Goal: Transaction & Acquisition: Subscribe to service/newsletter

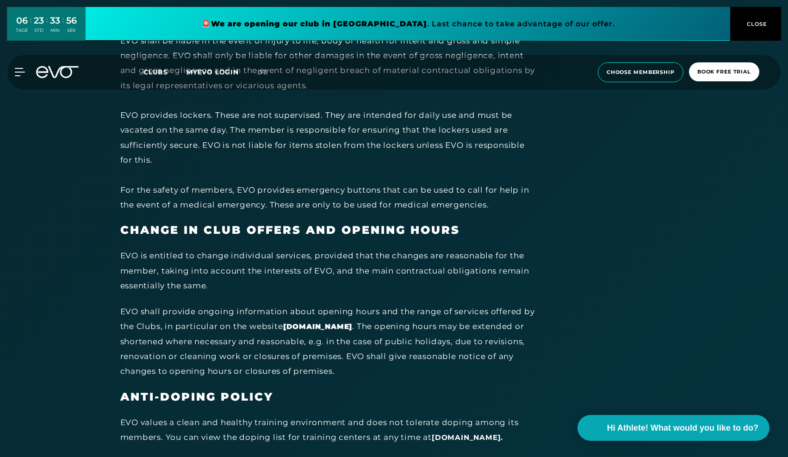
scroll to position [4119, 0]
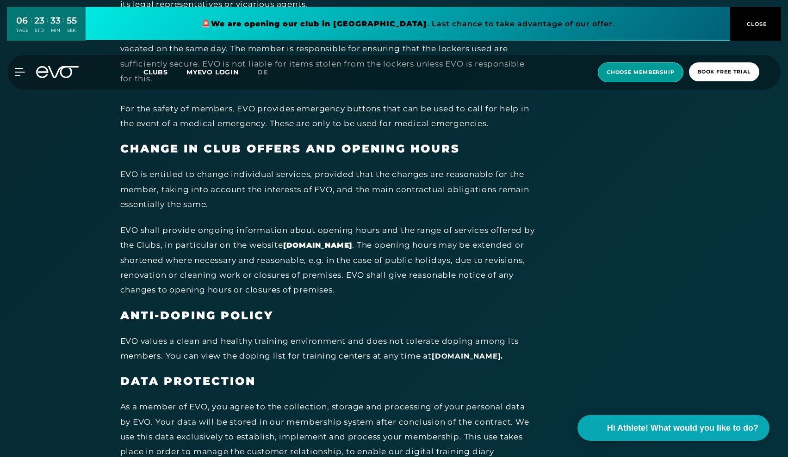
click at [629, 77] on span "choose membership" at bounding box center [641, 72] width 86 height 20
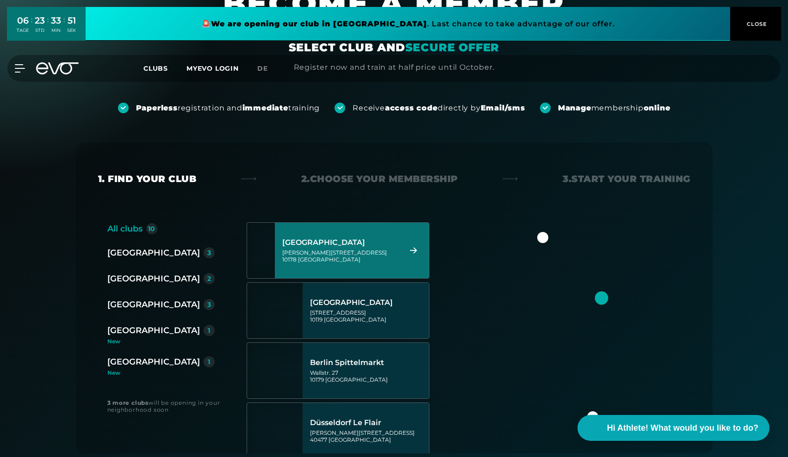
scroll to position [0, 0]
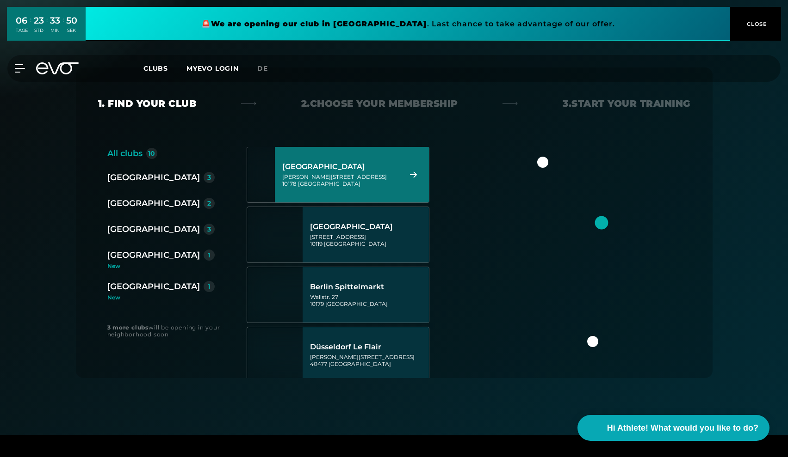
click at [364, 193] on div "[GEOGRAPHIC_DATA][STREET_ADDRESS][PERSON_NAME]" at bounding box center [340, 174] width 116 height 41
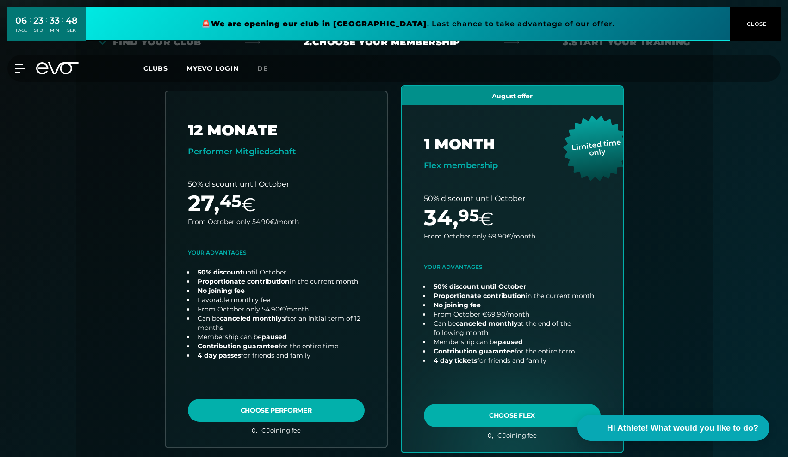
scroll to position [204, 0]
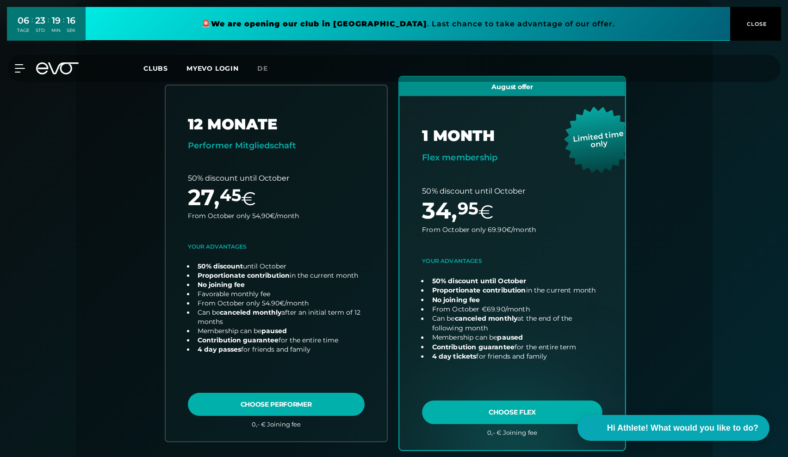
click at [503, 420] on link "choose plan" at bounding box center [512, 263] width 226 height 373
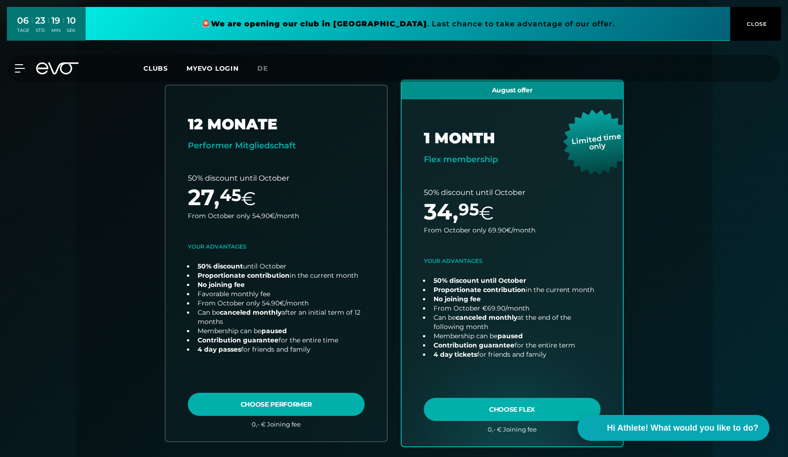
click at [741, 0] on div "06 TAGE : 23 STD : 19 MIN : 10 SEK 🚨 We are opening our club in [GEOGRAPHIC_DAT…" at bounding box center [394, 24] width 788 height 48
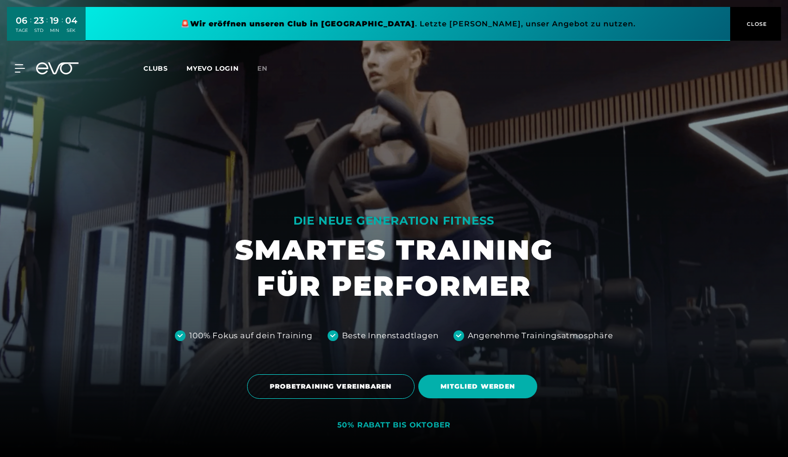
click at [232, 67] on link "MYEVO LOGIN" at bounding box center [212, 68] width 52 height 8
